Goal: Task Accomplishment & Management: Complete application form

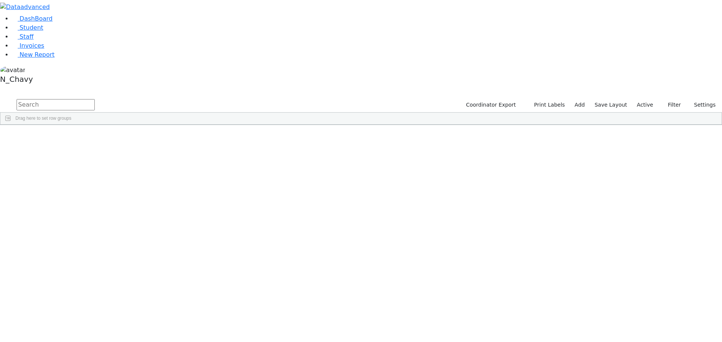
click at [649, 99] on label "Active" at bounding box center [644, 105] width 23 height 12
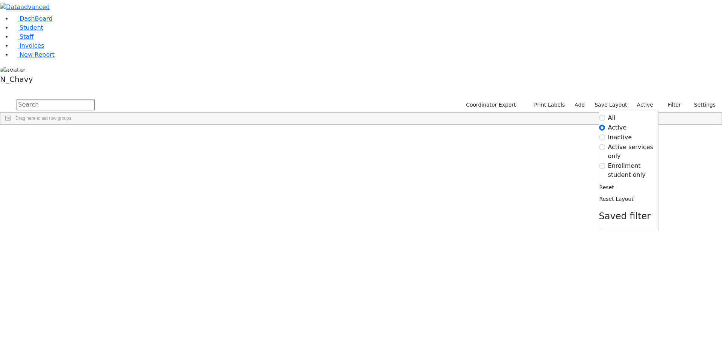
click at [625, 162] on label "Enrollment student only" at bounding box center [633, 171] width 50 height 18
click at [605, 163] on input "Enrollment student only" at bounding box center [602, 166] width 6 height 6
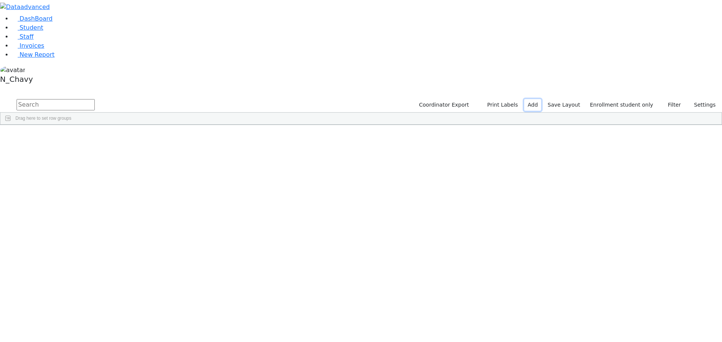
click at [541, 99] on link "Add" at bounding box center [532, 105] width 17 height 12
select select "18"
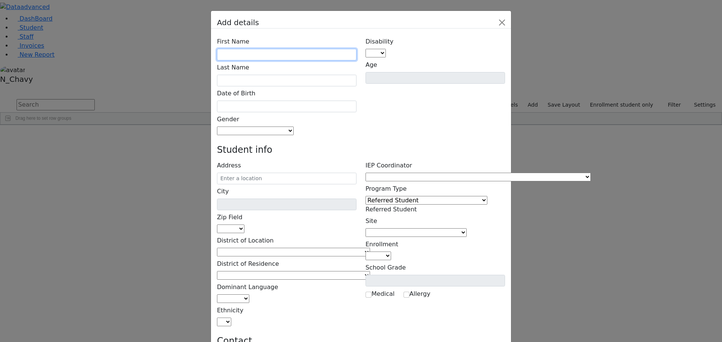
click at [291, 49] on input "text" at bounding box center [286, 55] width 139 height 12
type input "Eli"
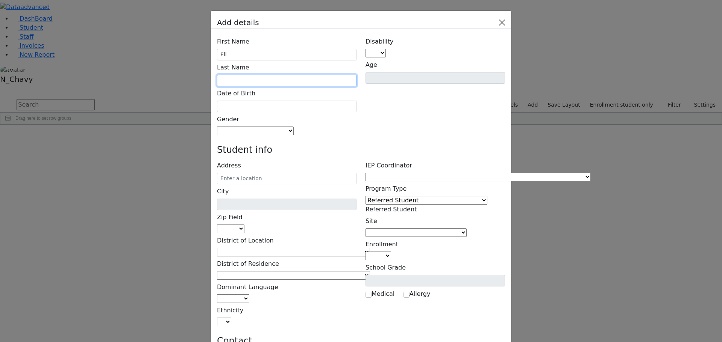
click at [284, 75] on input "text" at bounding box center [286, 81] width 139 height 12
type input "Breuer"
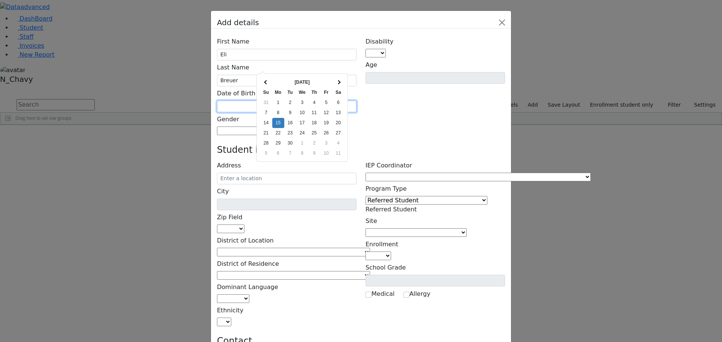
click at [271, 101] on input "text" at bounding box center [286, 107] width 139 height 12
type input "[DATE]"
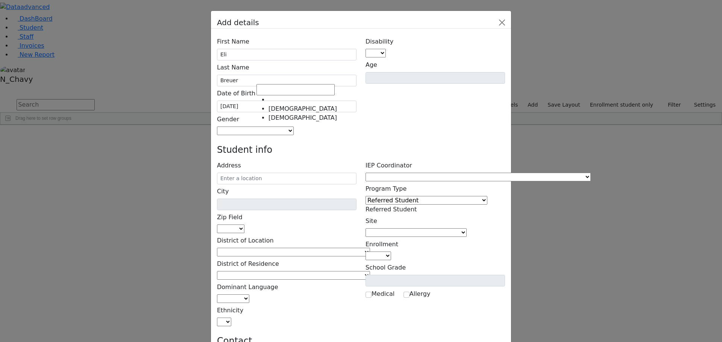
click at [294, 127] on span at bounding box center [294, 130] width 0 height 7
select select "[DEMOGRAPHIC_DATA]"
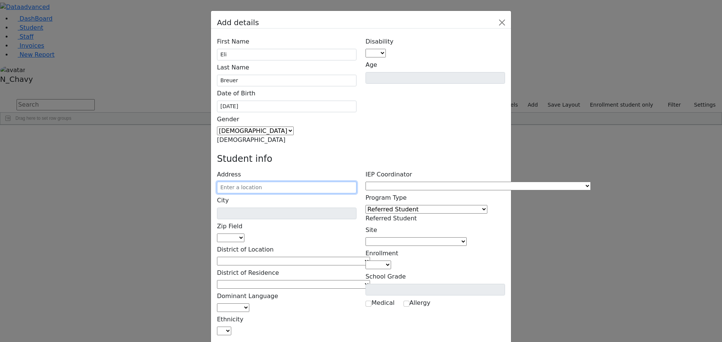
click at [293, 182] on input "text" at bounding box center [286, 188] width 139 height 12
click at [266, 182] on input "text" at bounding box center [286, 188] width 139 height 12
paste input "[STREET_ADDRESS]"
type input "[STREET_ADDRESS]"
type input "Highland [PERSON_NAME]"
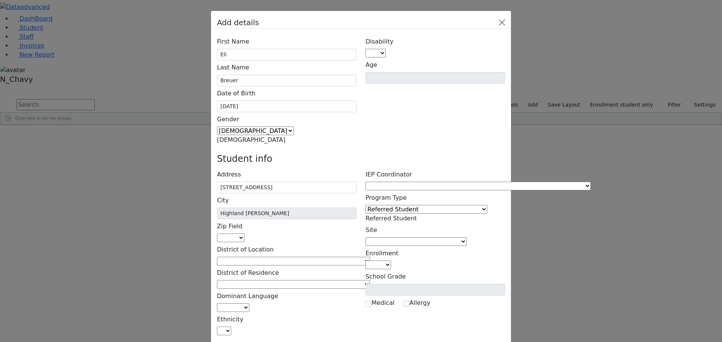
select select "10930"
click at [370, 258] on span at bounding box center [370, 261] width 0 height 7
type input "mo"
select select "7"
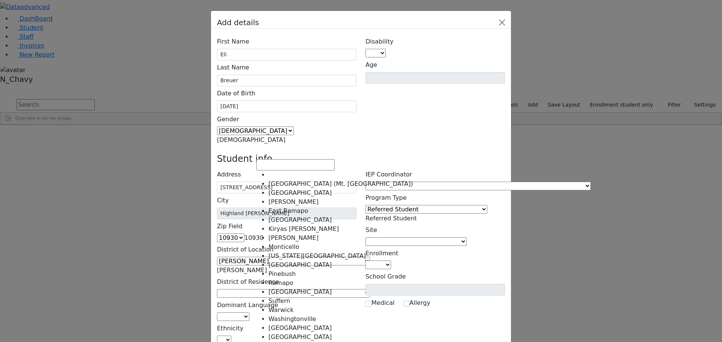
click at [370, 290] on span at bounding box center [370, 293] width 0 height 7
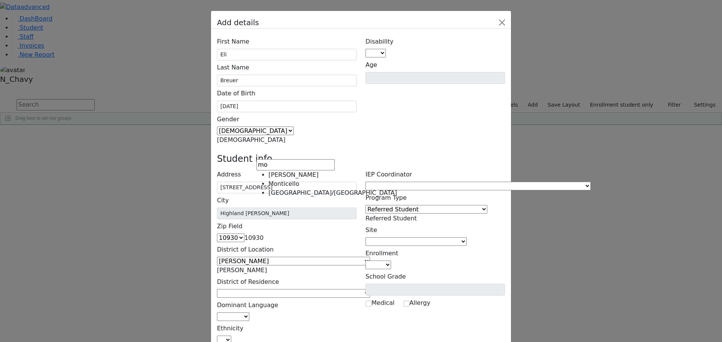
type input "mo"
select select "8"
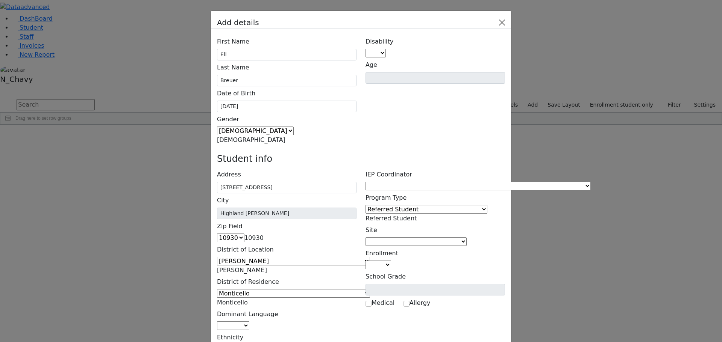
click at [248, 299] on span "Monticello" at bounding box center [232, 302] width 31 height 7
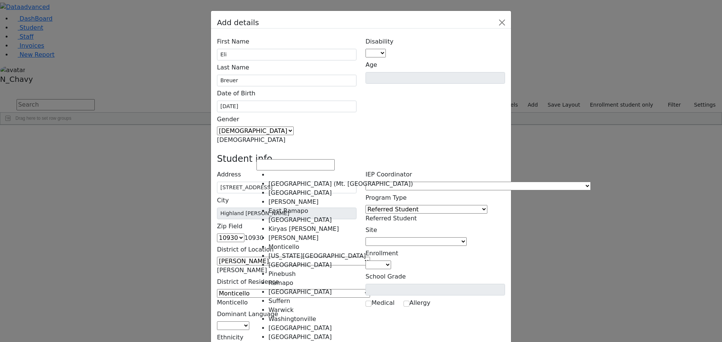
select select "7"
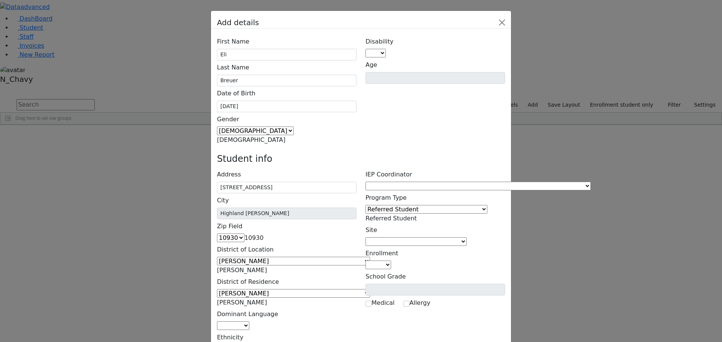
click at [267, 267] on span "[PERSON_NAME]" at bounding box center [242, 270] width 50 height 7
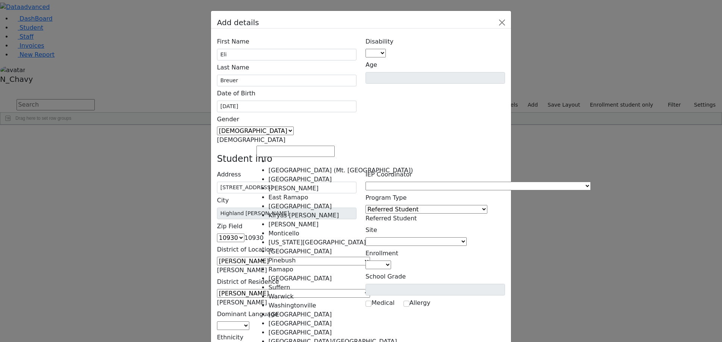
scroll to position [87, 0]
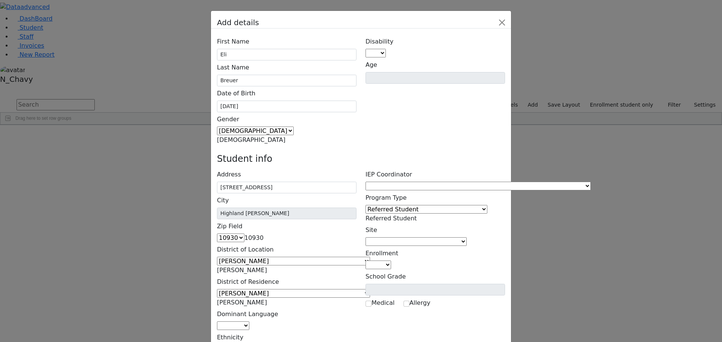
click at [249, 322] on span at bounding box center [249, 325] width 0 height 7
select select "1"
select select "5"
click at [590, 183] on span at bounding box center [590, 186] width 0 height 7
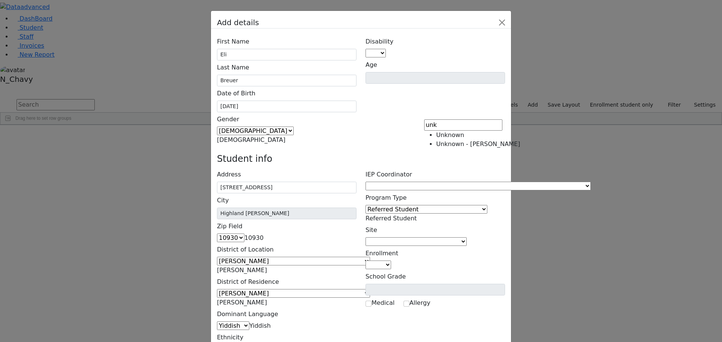
type input "unk"
select select "-1"
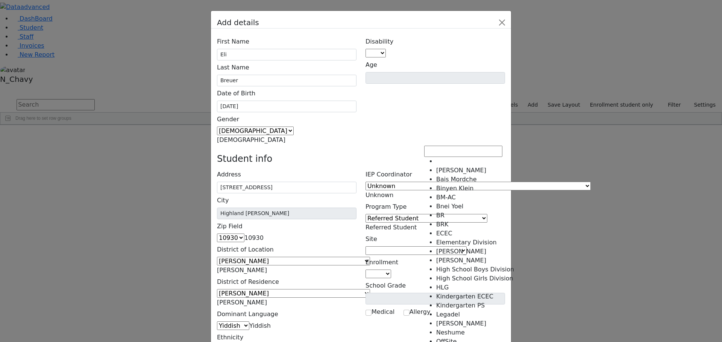
click at [466, 247] on span at bounding box center [466, 250] width 0 height 7
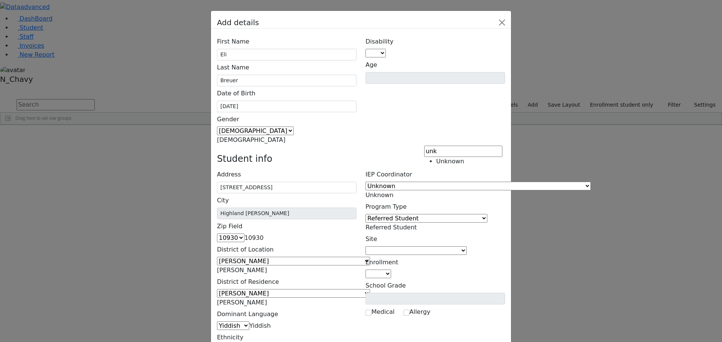
type input "unk"
select select "-1"
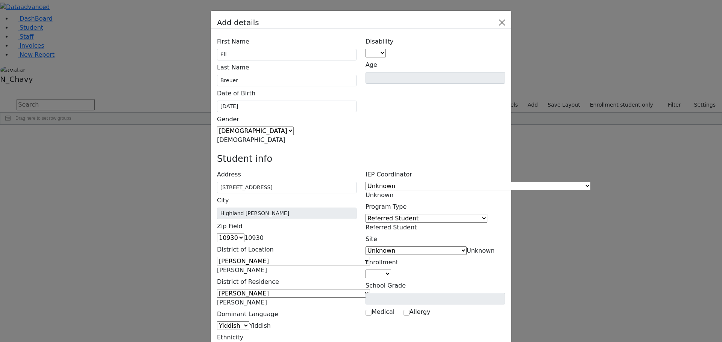
scroll to position [38, 0]
type input "[PERSON_NAME]"
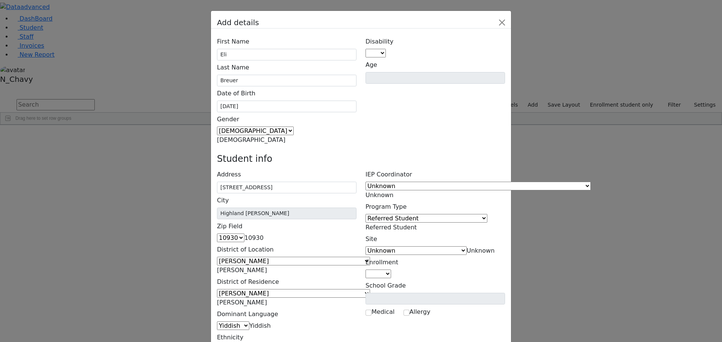
type input "[PERSON_NAME]"
paste input "[STREET_ADDRESS]"
type input "[STREET_ADDRESS][PERSON_NAME]"
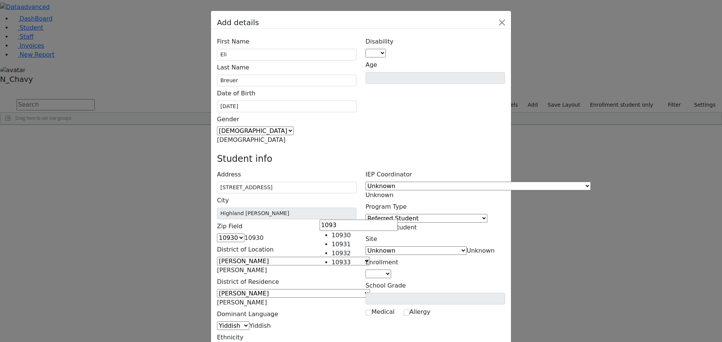
type input "1093"
select select "10930"
paste input "[STREET_ADDRESS]"
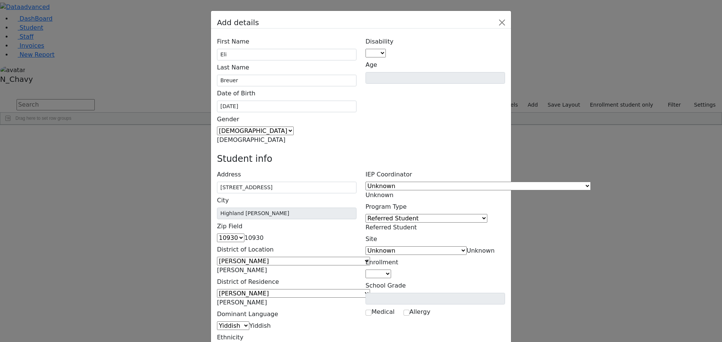
type input "[STREET_ADDRESS][PERSON_NAME]"
type input "1093"
select select "10930"
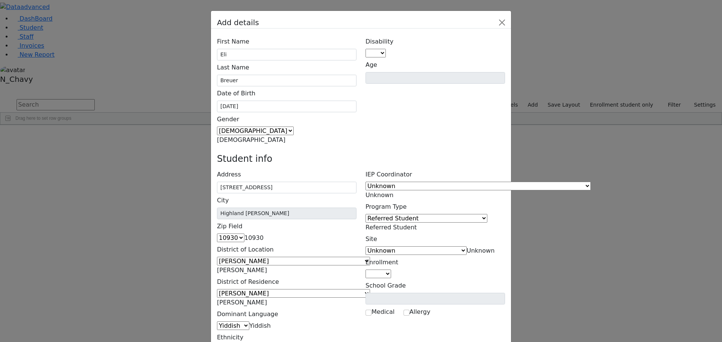
paste input "[EMAIL_ADDRESS][DOMAIN_NAME]"
type input "[EMAIL_ADDRESS][DOMAIN_NAME]"
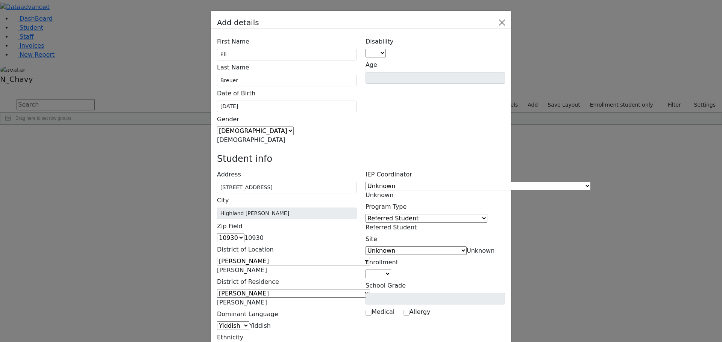
type input "[EMAIL_ADDRESS][DOMAIN_NAME]"
type input "[PHONE_NUMBER]"
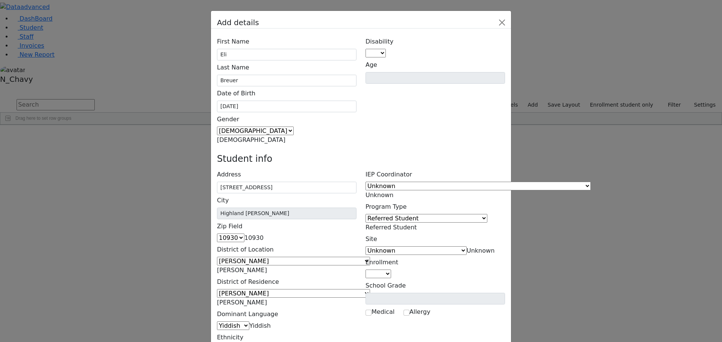
type input "[PHONE_NUMBER]"
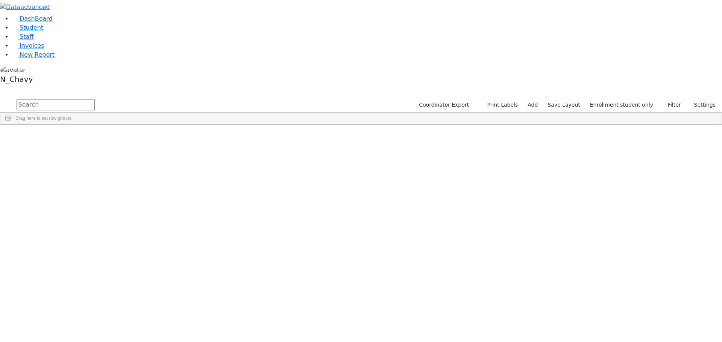
click at [77, 221] on div "Breuer" at bounding box center [57, 226] width 39 height 11
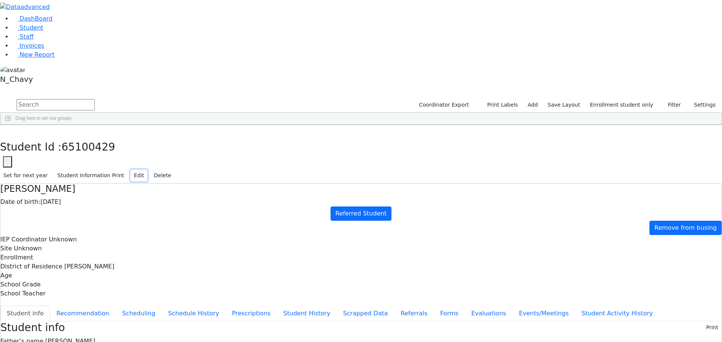
click at [147, 170] on button "Edit" at bounding box center [138, 176] width 17 height 12
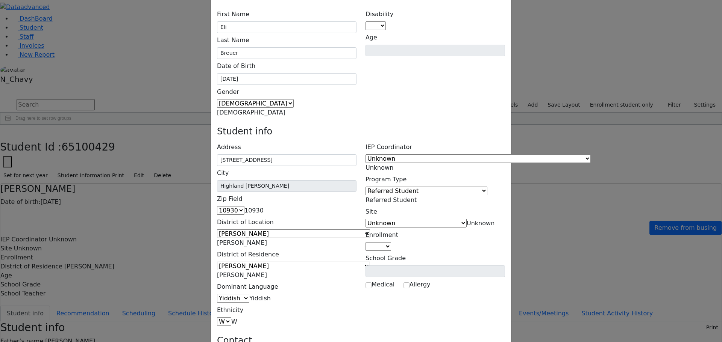
scroll to position [0, 19]
drag, startPoint x: 311, startPoint y: 213, endPoint x: 355, endPoint y: 213, distance: 44.3
type input "[STREET_ADDRESS]"
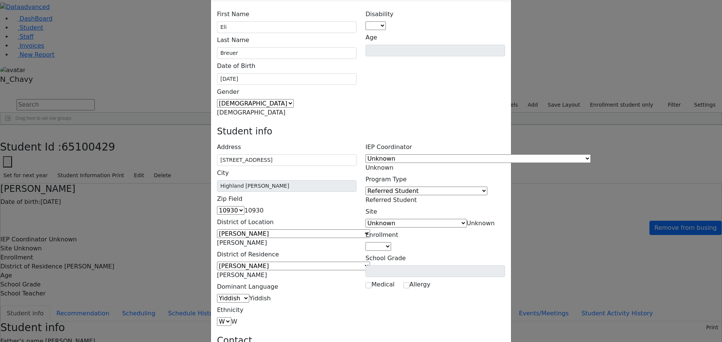
drag, startPoint x: 308, startPoint y: 255, endPoint x: 360, endPoint y: 255, distance: 51.9
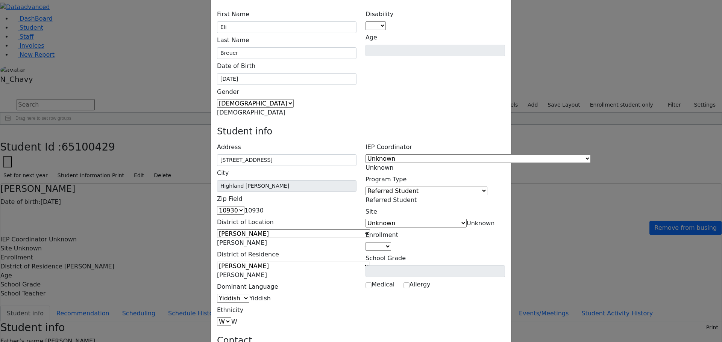
type input "[STREET_ADDRESS]"
